Goal: Task Accomplishment & Management: Manage account settings

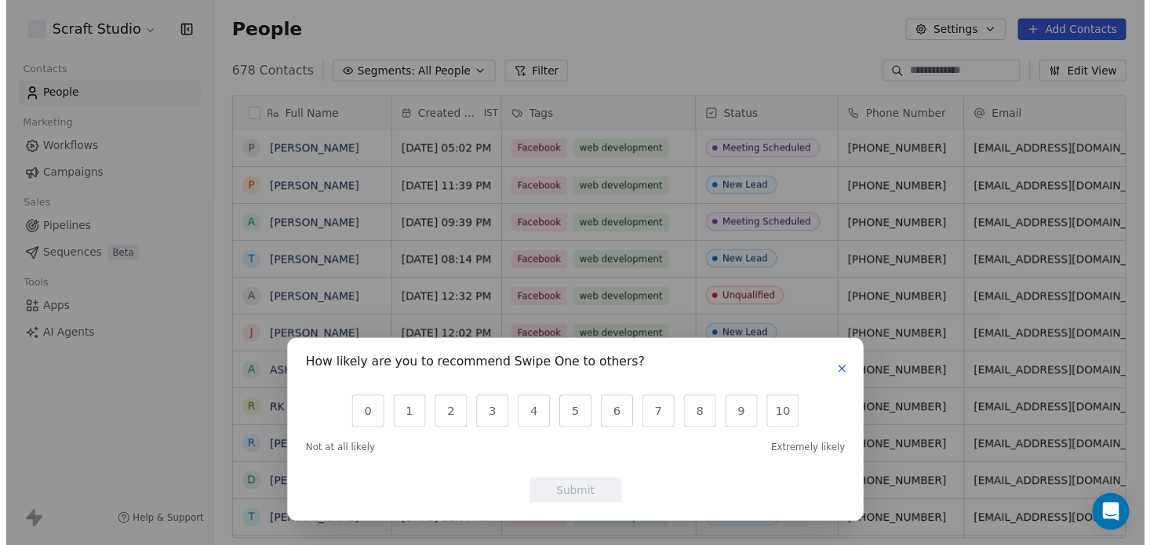
scroll to position [479, 939]
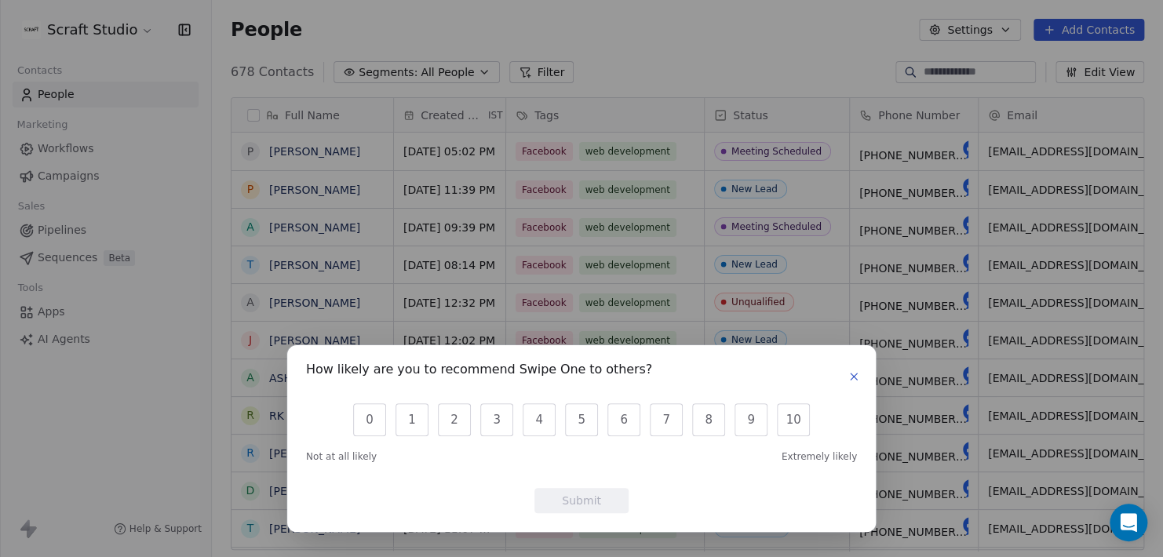
click at [855, 382] on icon "button" at bounding box center [853, 376] width 13 height 13
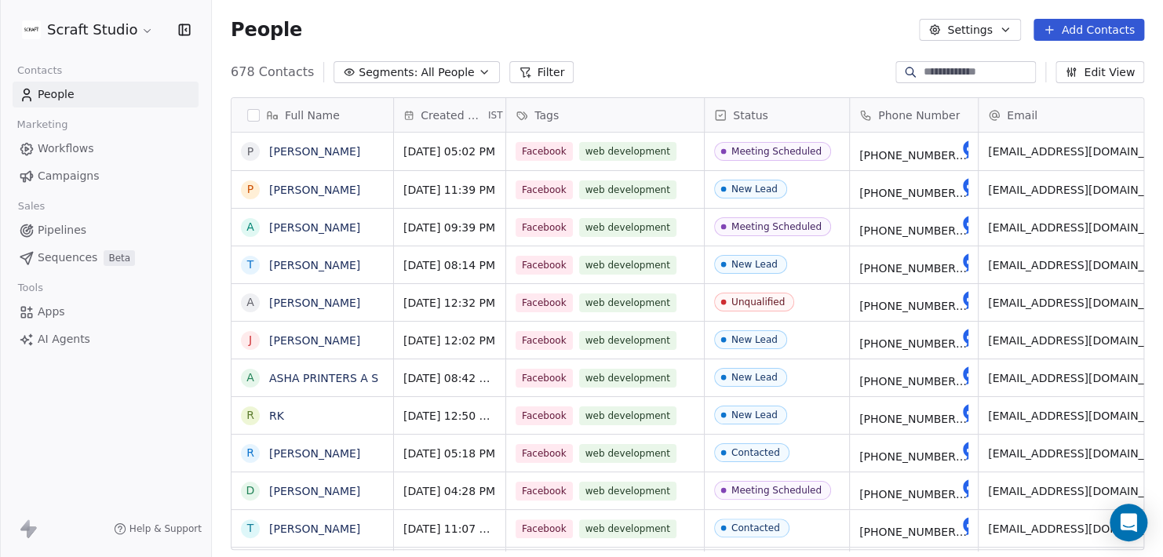
click at [82, 25] on html "Scraft Studio Contacts People Marketing Workflows Campaigns Sales Pipelines Seq…" at bounding box center [581, 278] width 1163 height 557
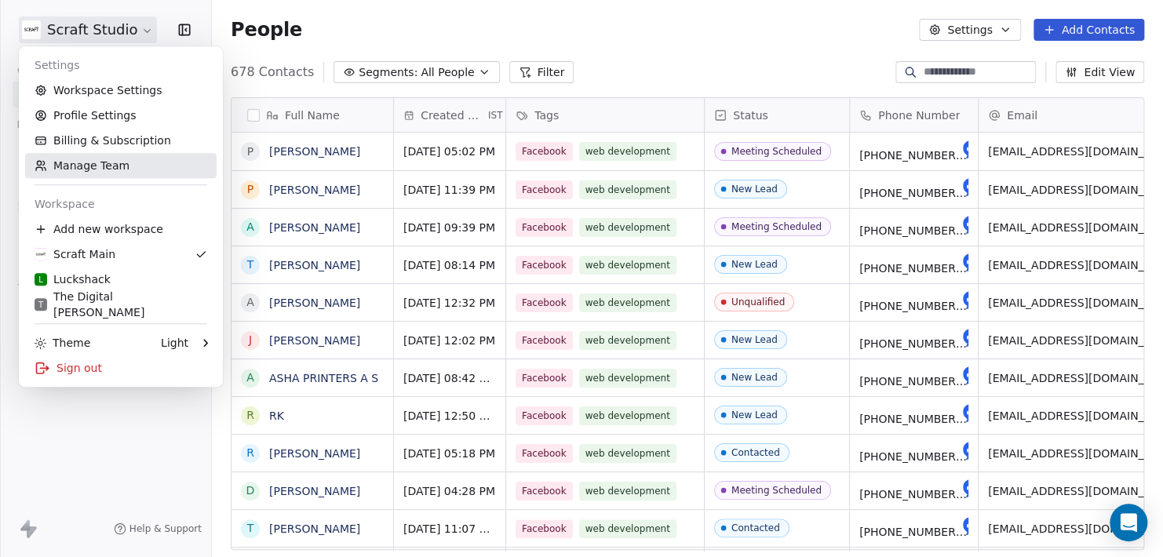
click at [111, 162] on link "Manage Team" at bounding box center [120, 165] width 191 height 25
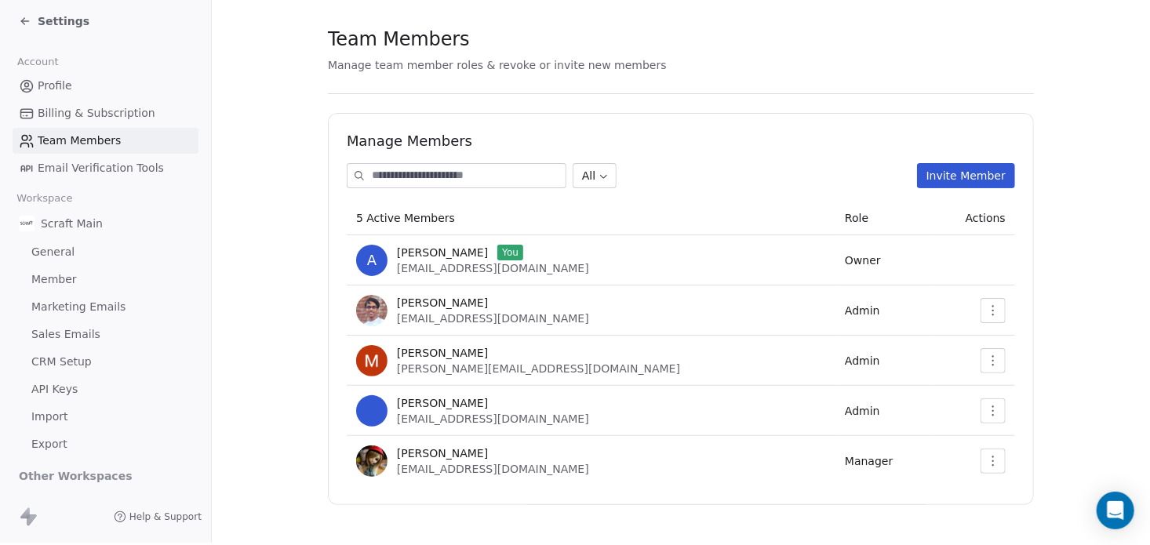
scroll to position [13, 0]
click at [989, 405] on icon "button" at bounding box center [993, 411] width 13 height 13
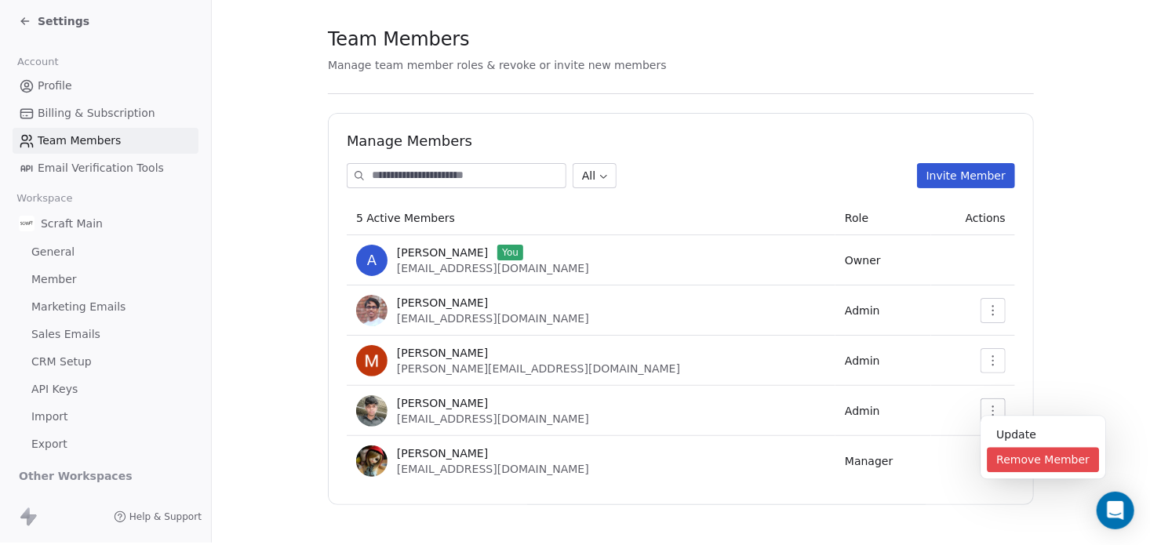
click at [1017, 463] on div "Remove Member" at bounding box center [1043, 459] width 112 height 25
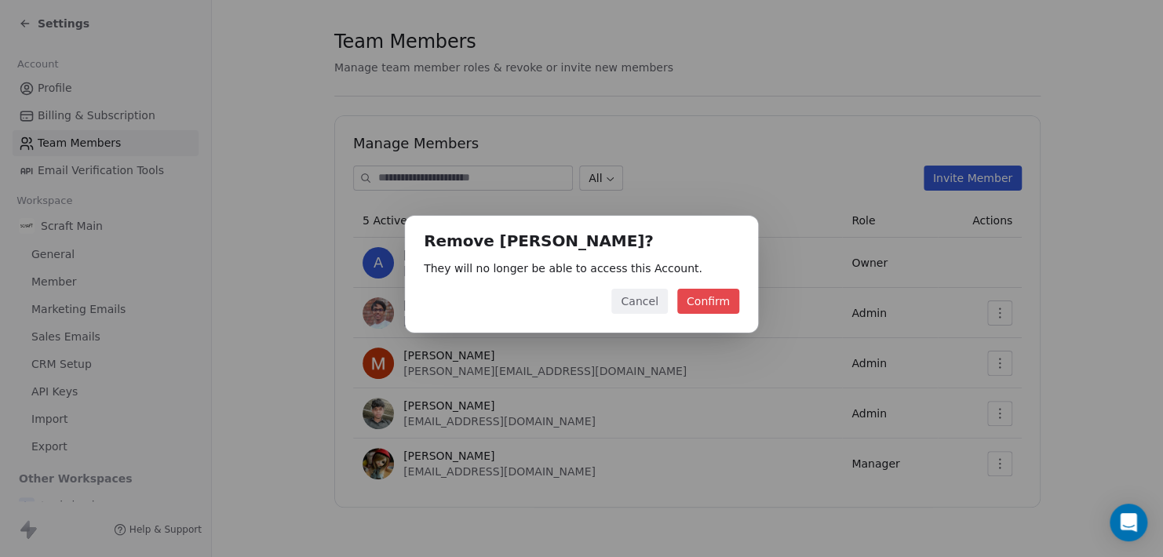
click at [715, 301] on button "Confirm" at bounding box center [708, 301] width 62 height 25
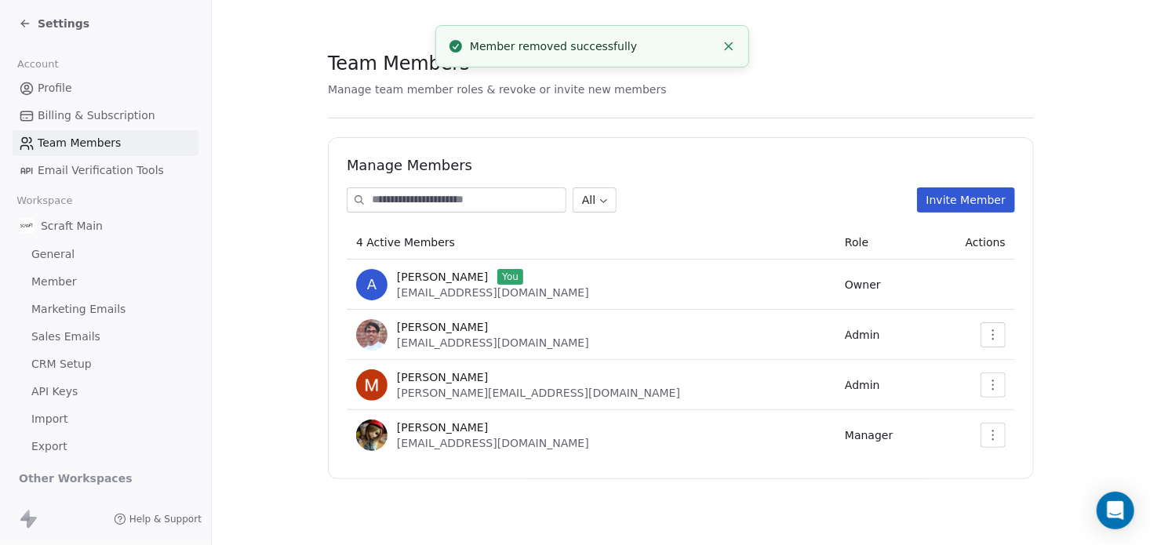
click at [53, 23] on span "Settings" at bounding box center [64, 24] width 52 height 16
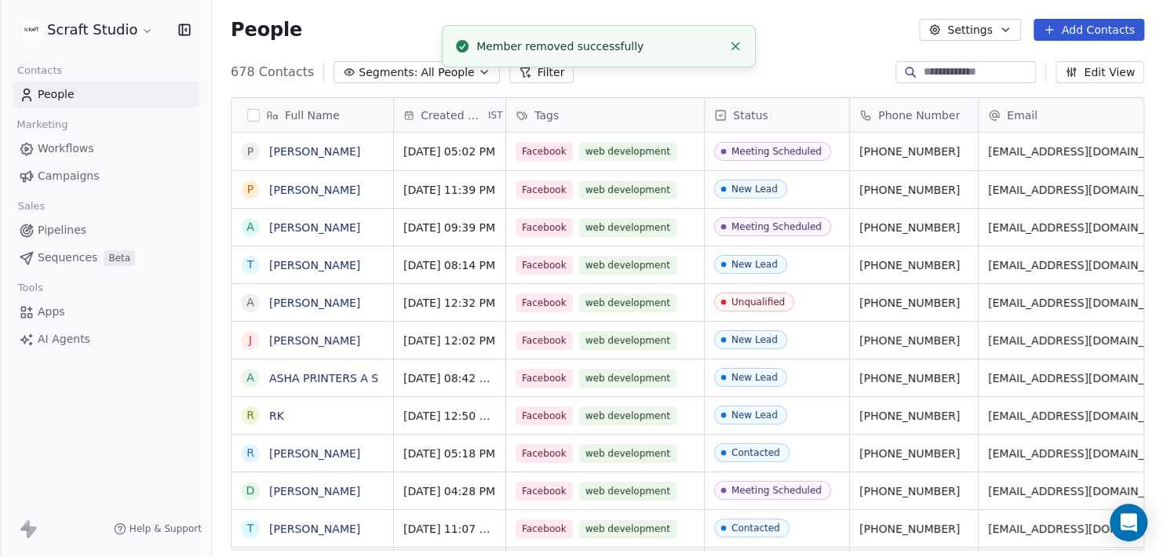
scroll to position [479, 939]
click at [111, 28] on html "Scraft Studio Contacts People Marketing Workflows Campaigns Sales Pipelines Seq…" at bounding box center [581, 278] width 1163 height 557
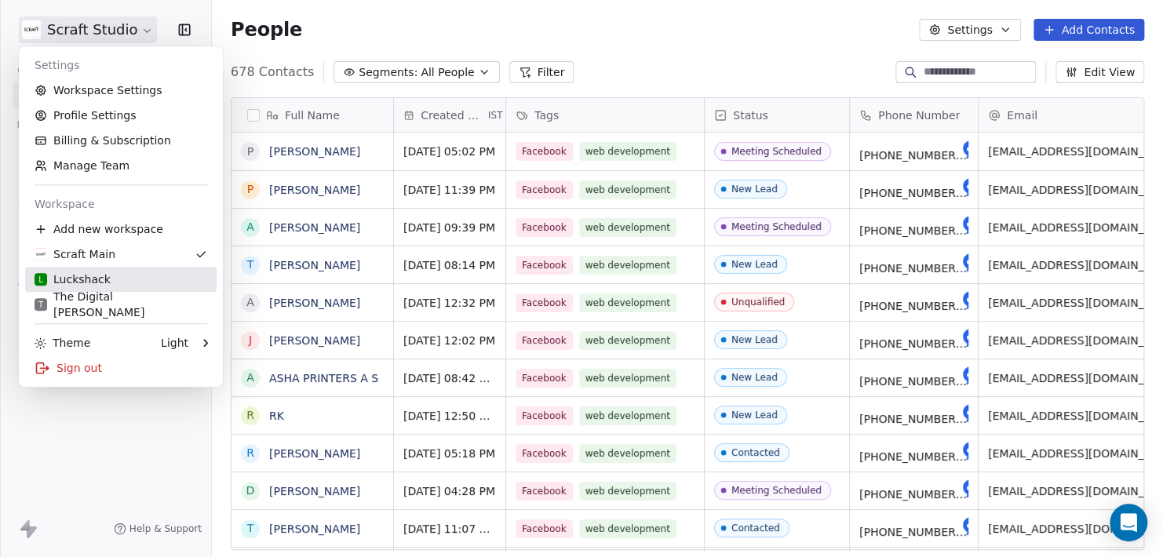
click at [107, 286] on div "L Luckshack" at bounding box center [121, 280] width 173 height 16
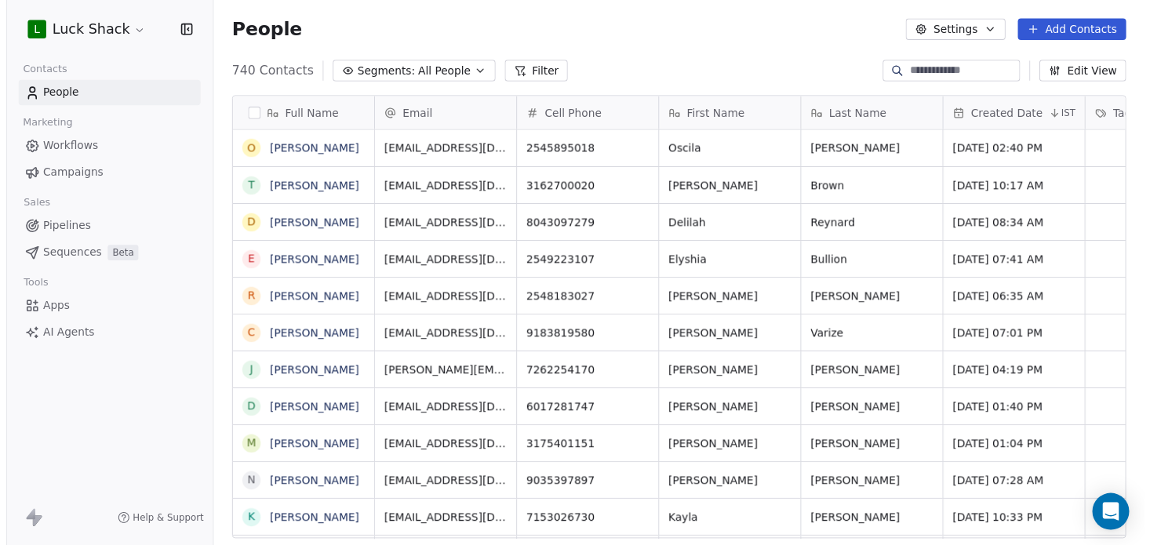
scroll to position [479, 939]
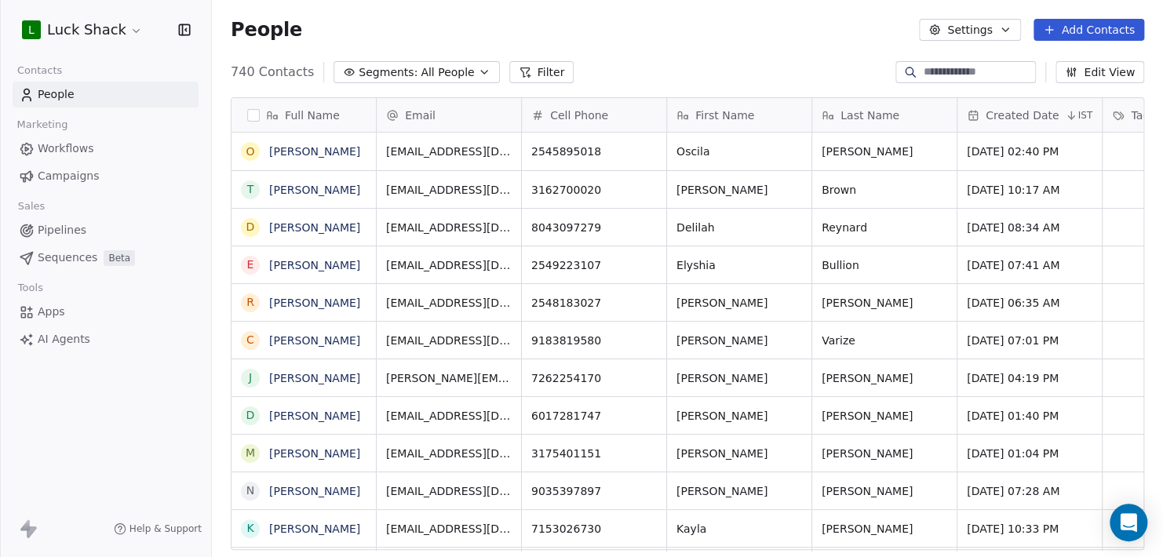
click at [101, 27] on html "L Luck Shack Contacts People Marketing Workflows Campaigns Sales Pipelines Sequ…" at bounding box center [581, 278] width 1163 height 557
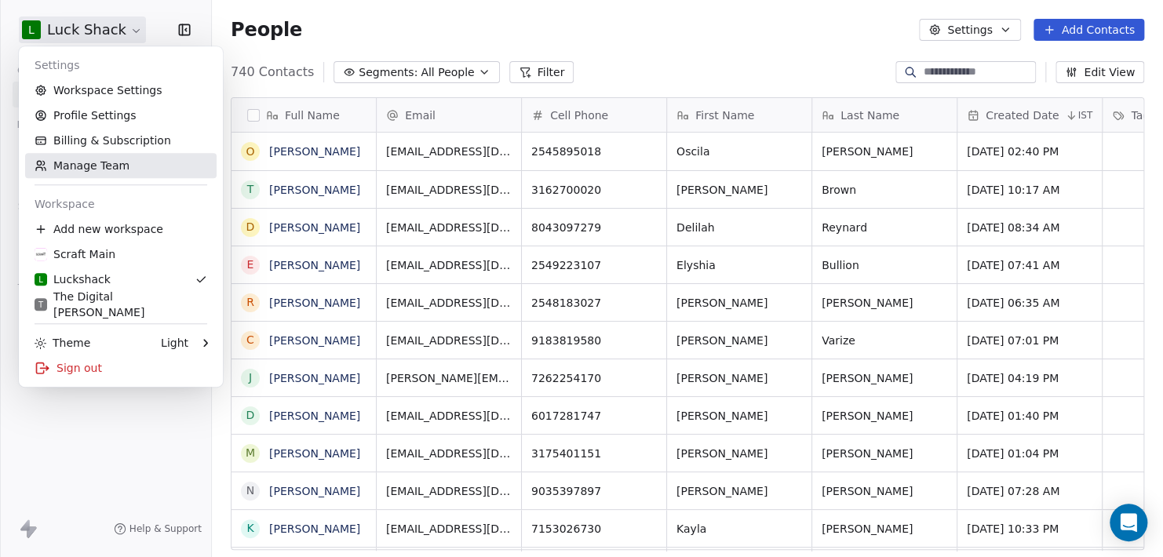
click at [104, 165] on link "Manage Team" at bounding box center [120, 165] width 191 height 25
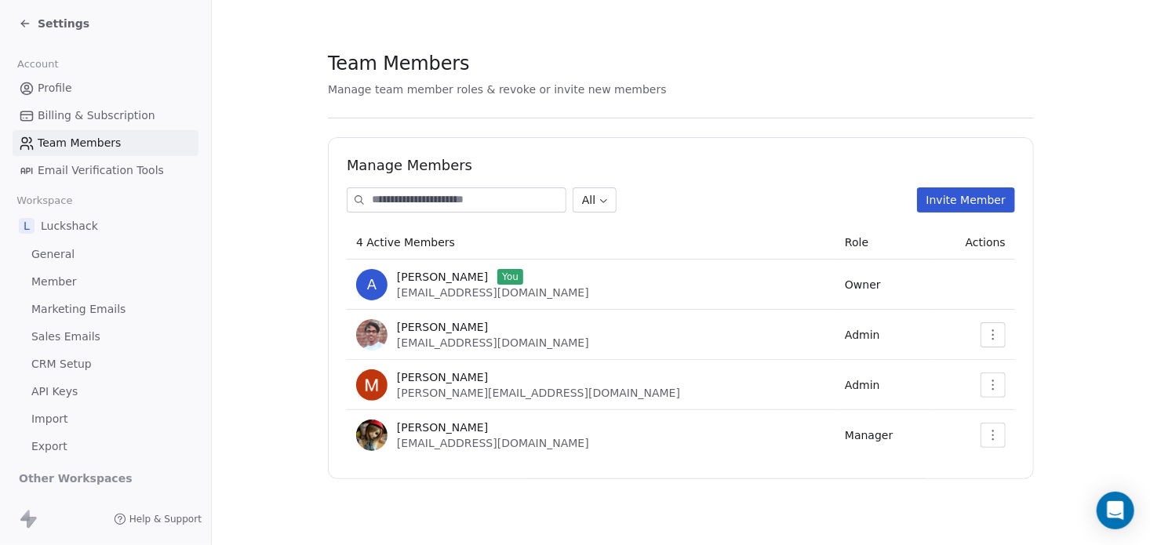
click at [52, 22] on span "Settings" at bounding box center [64, 24] width 52 height 16
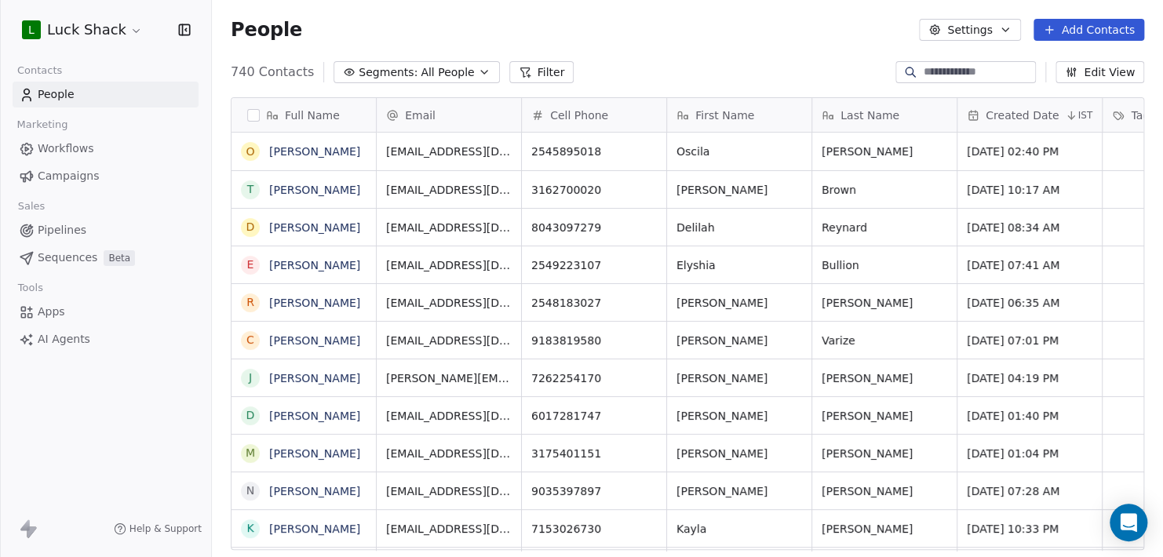
scroll to position [479, 939]
click at [60, 31] on html "L Luck Shack Contacts People Marketing Workflows Campaigns Sales Pipelines Sequ…" at bounding box center [581, 278] width 1163 height 557
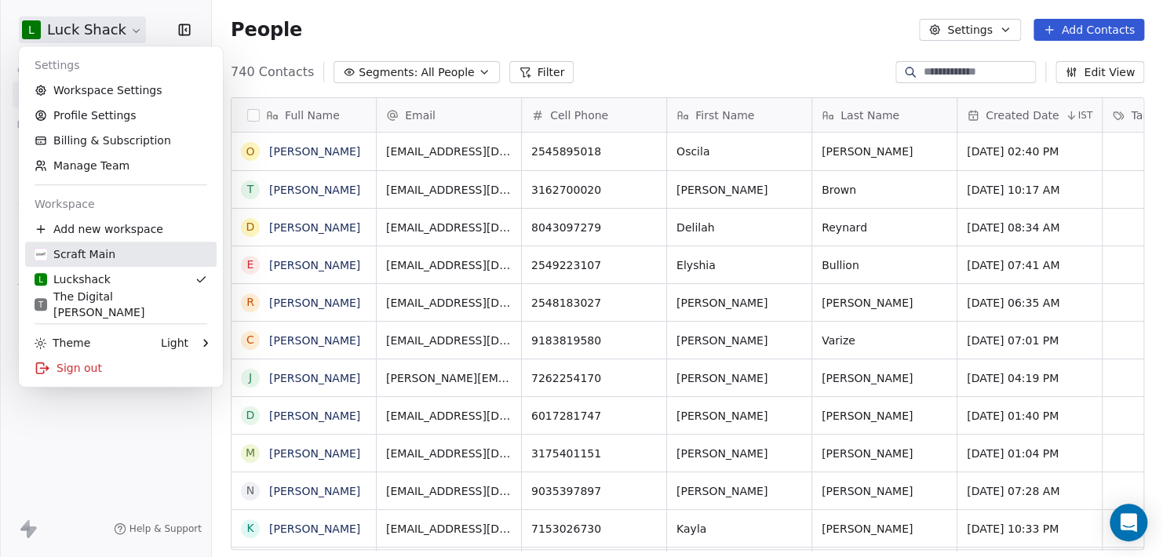
click at [110, 254] on div "Scraft Main" at bounding box center [121, 254] width 173 height 16
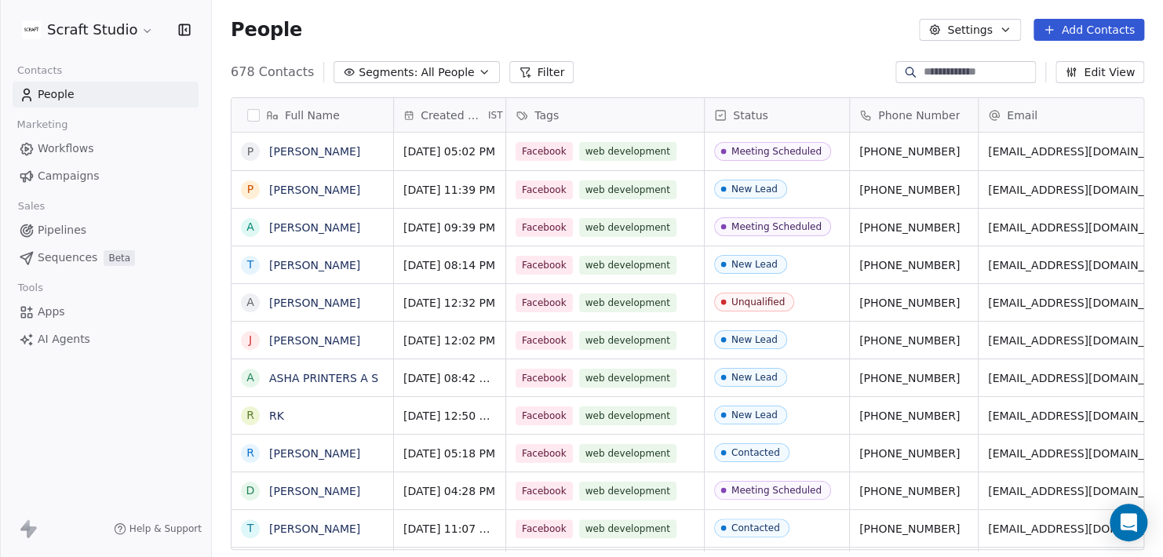
scroll to position [479, 939]
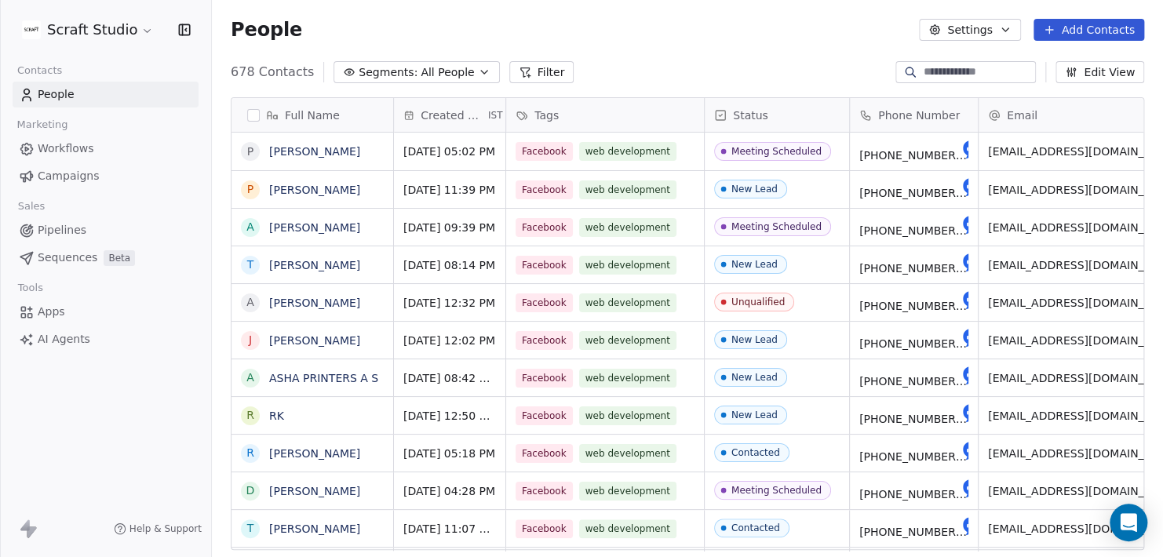
click at [148, 25] on html "Scraft Studio Contacts People Marketing Workflows Campaigns Sales Pipelines Seq…" at bounding box center [581, 278] width 1163 height 557
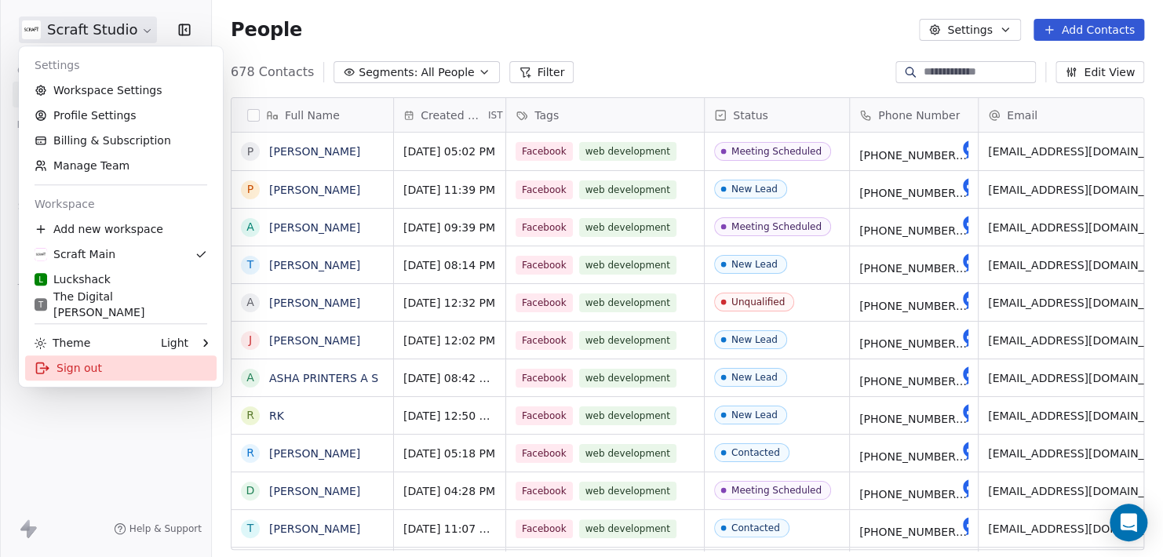
click at [67, 366] on div "Sign out" at bounding box center [120, 367] width 191 height 25
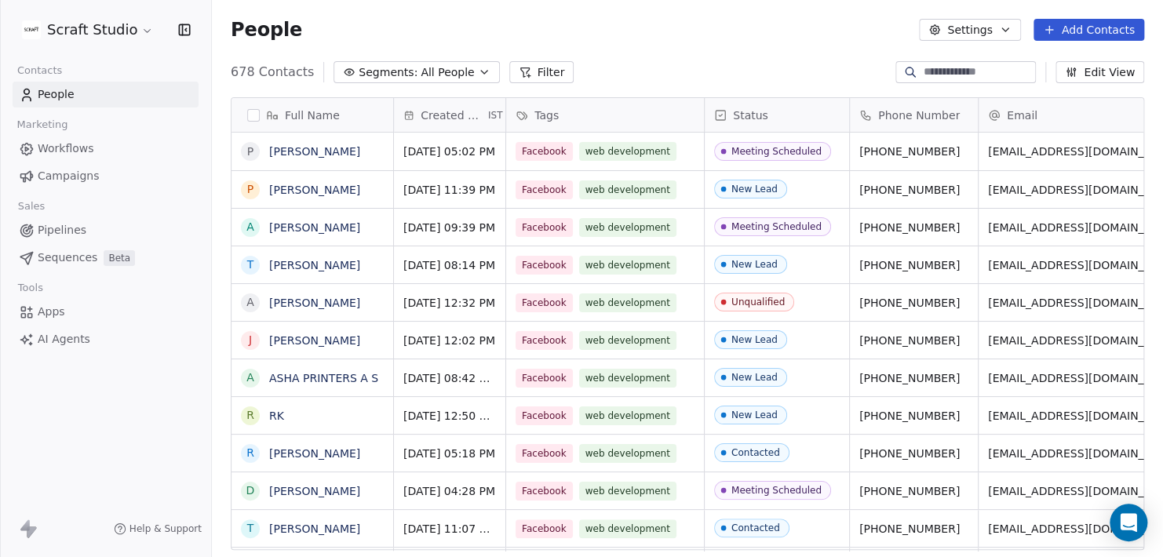
scroll to position [479, 939]
